Goal: Transaction & Acquisition: Subscribe to service/newsletter

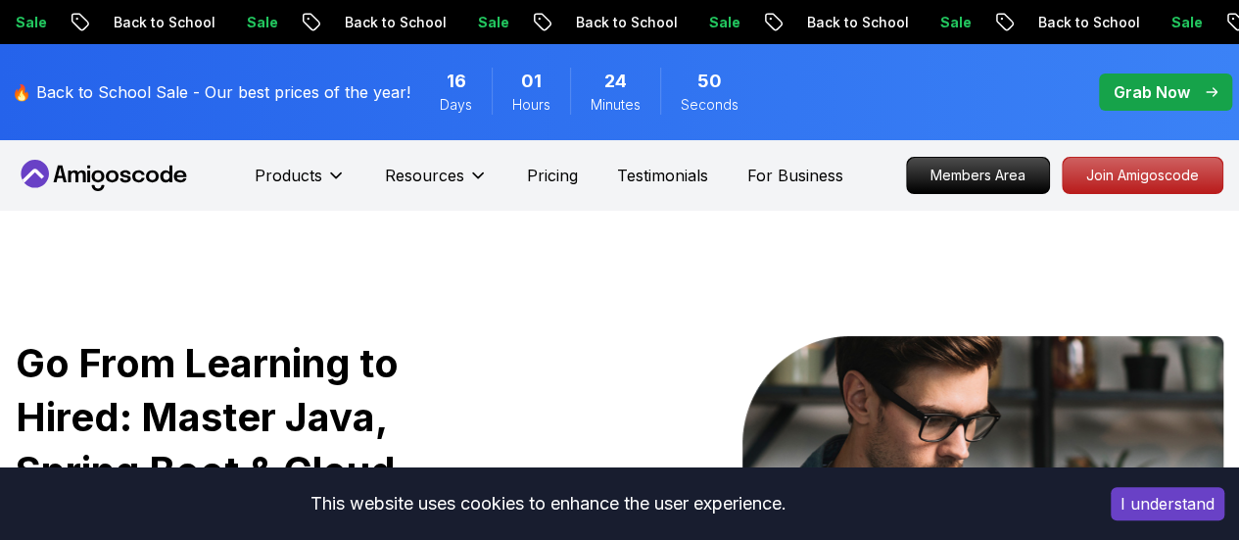
click at [1155, 78] on span "pre-order" at bounding box center [1165, 91] width 133 height 37
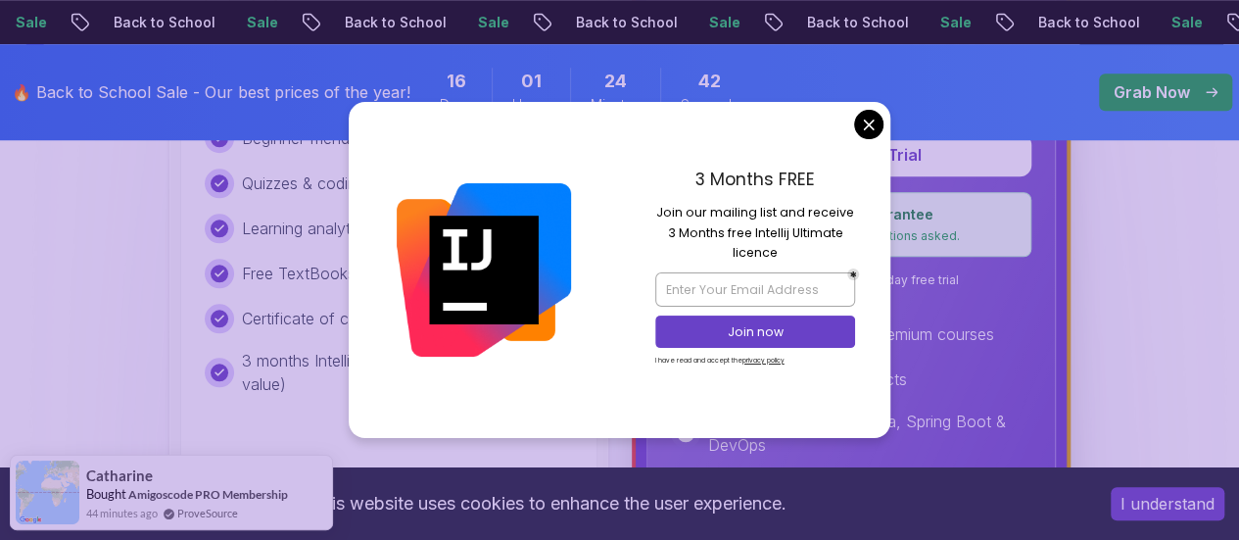
scroll to position [835, 0]
click at [719, 288] on input "email" at bounding box center [755, 288] width 200 height 33
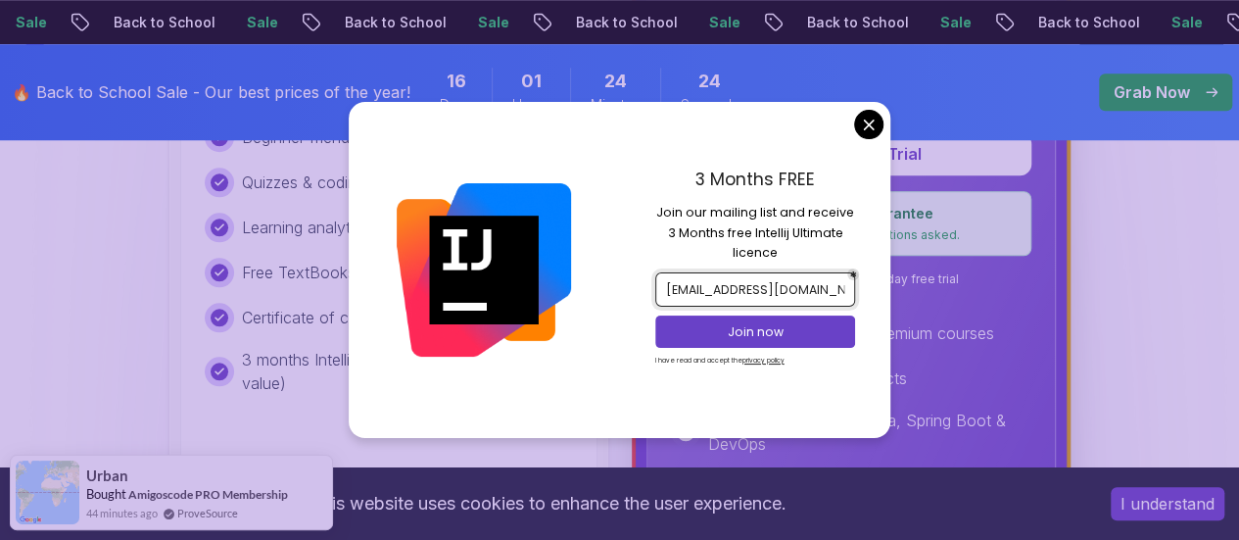
type input "[EMAIL_ADDRESS][DOMAIN_NAME]"
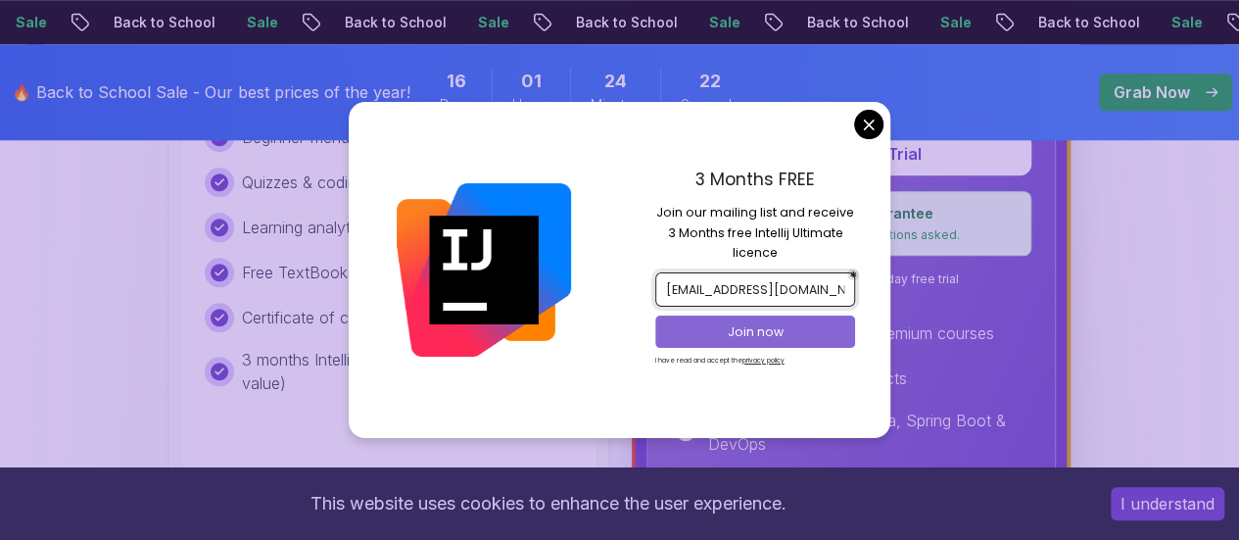
click at [725, 326] on p "Join now" at bounding box center [755, 332] width 163 height 18
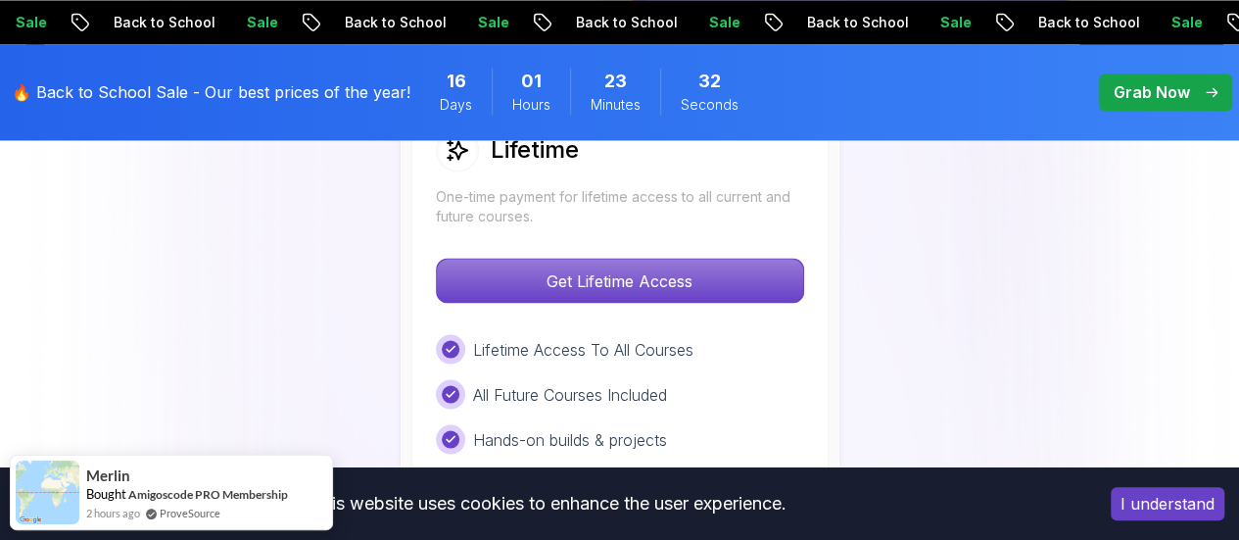
scroll to position [1520, 0]
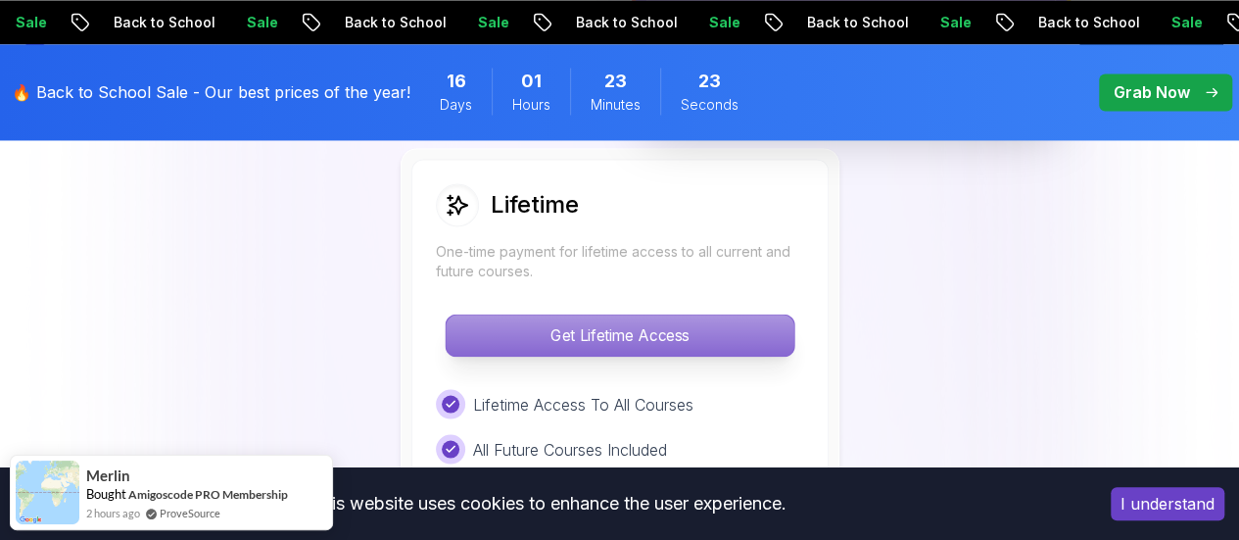
click at [709, 334] on p "Get Lifetime Access" at bounding box center [620, 334] width 348 height 41
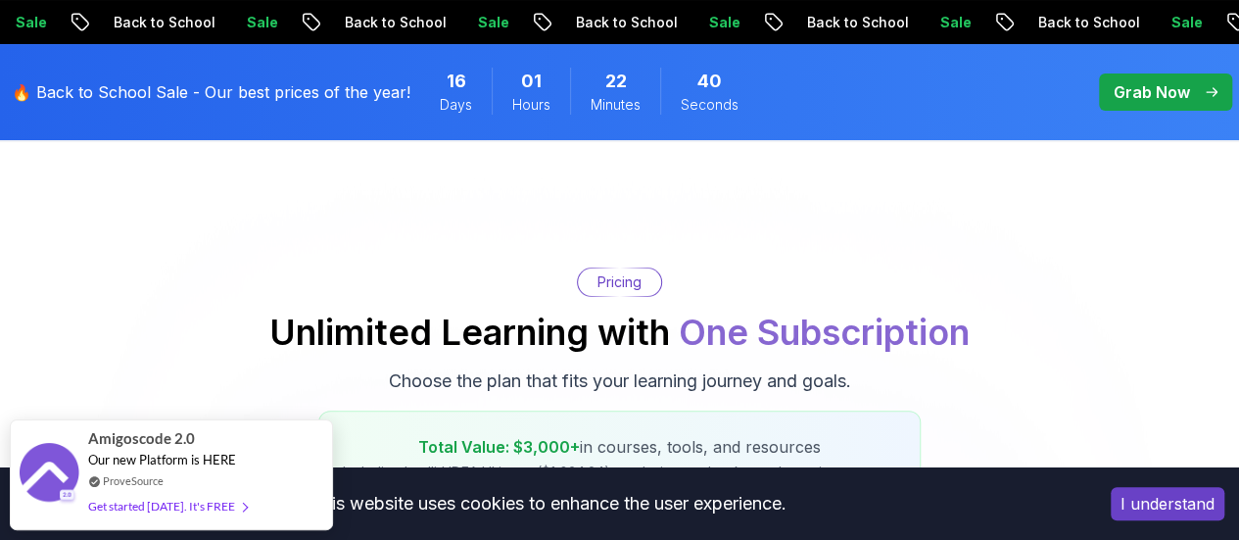
scroll to position [51, 0]
